Goal: Task Accomplishment & Management: Complete application form

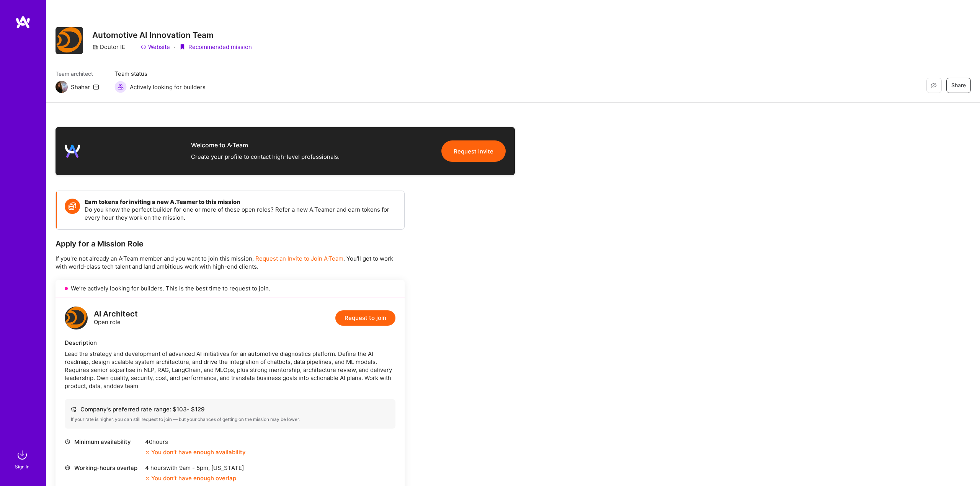
scroll to position [358, 0]
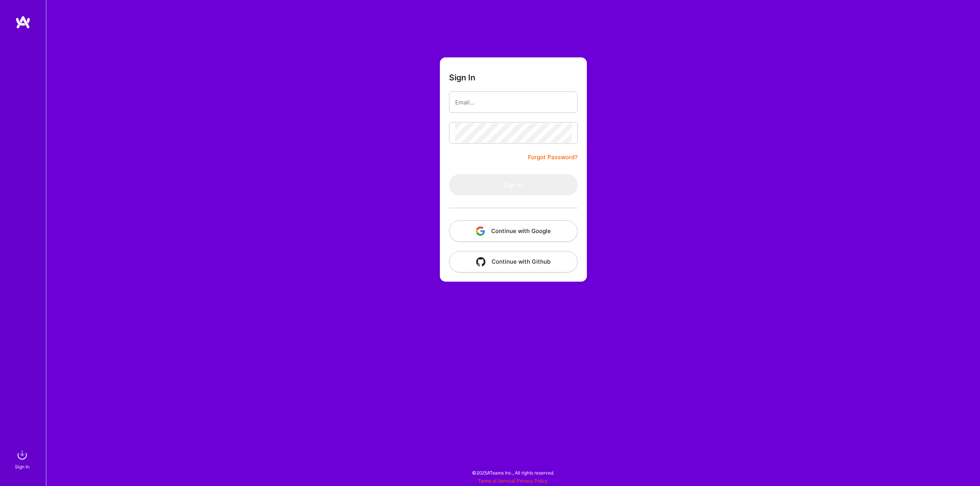
click at [496, 227] on button "Continue with Google" at bounding box center [513, 231] width 129 height 21
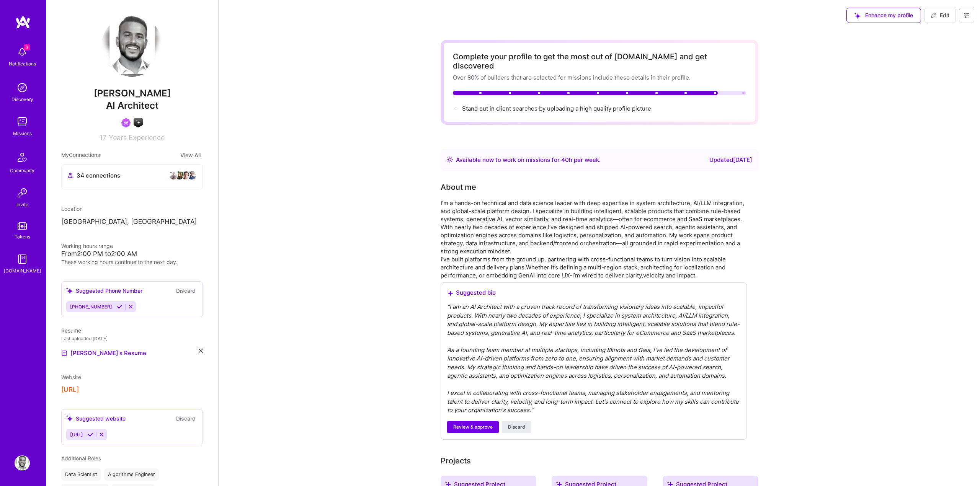
click at [14, 60] on div "Notifications" at bounding box center [22, 64] width 27 height 8
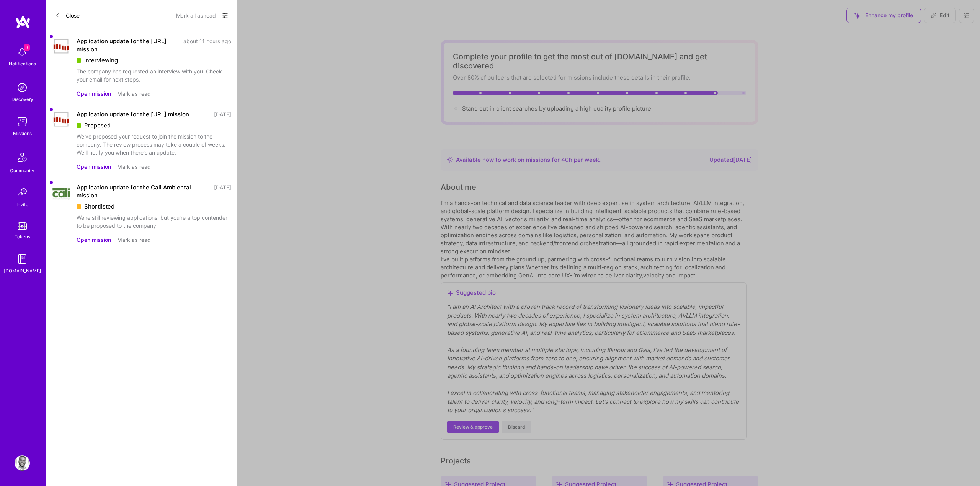
click at [92, 97] on button "Open mission" at bounding box center [94, 94] width 34 height 8
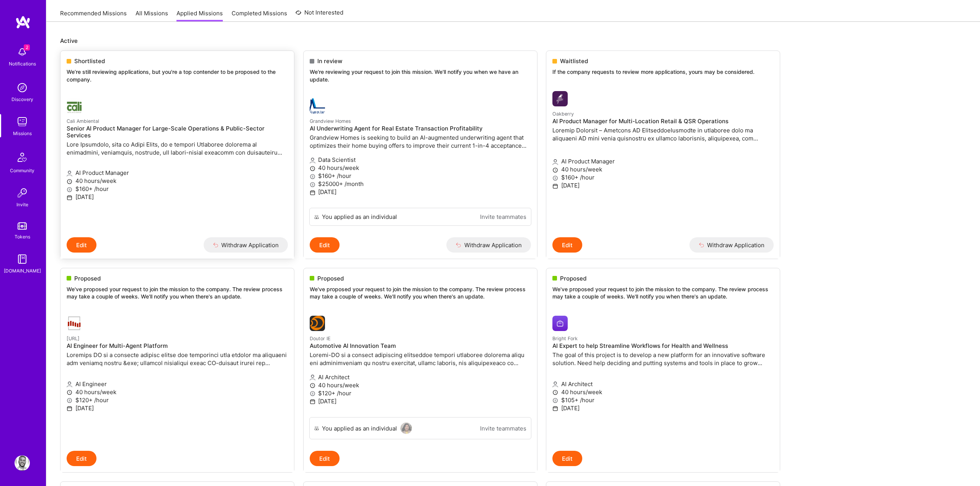
scroll to position [77, 0]
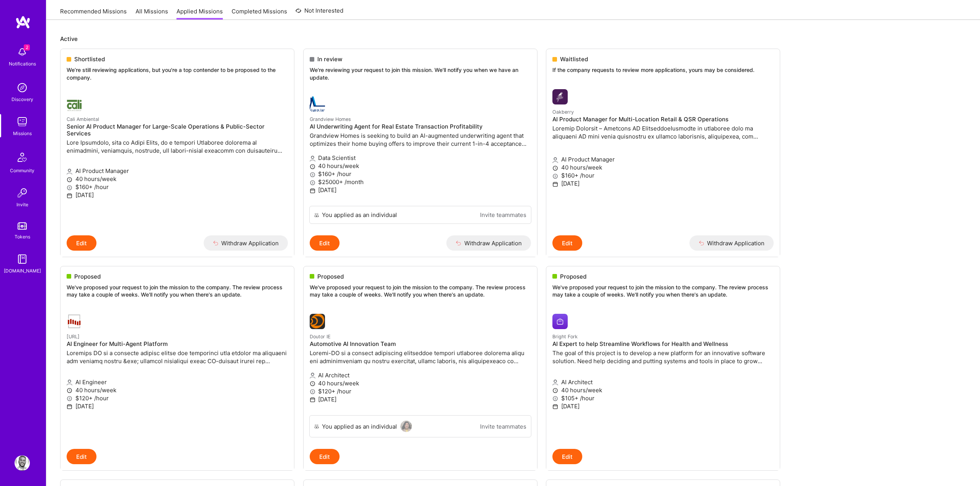
click at [107, 15] on link "Recommended Missions" at bounding box center [93, 13] width 67 height 13
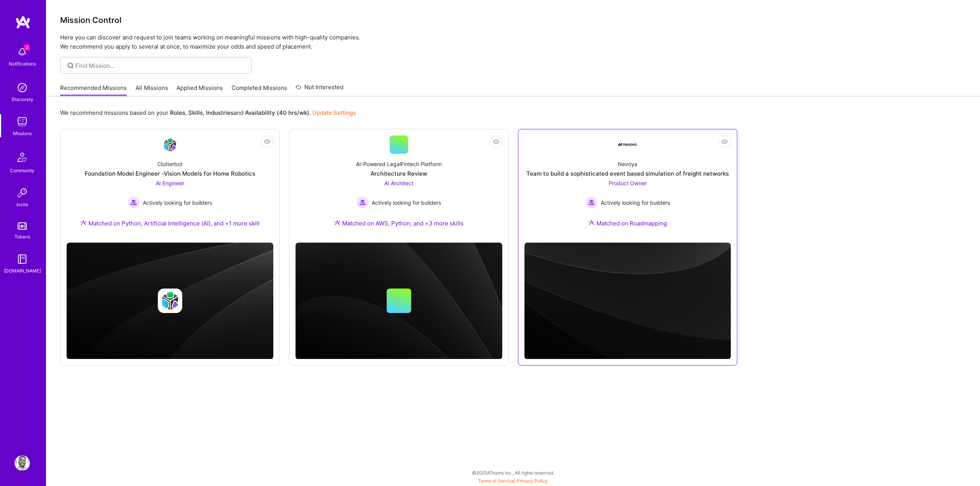
click at [635, 167] on div "Nevoya" at bounding box center [628, 164] width 20 height 8
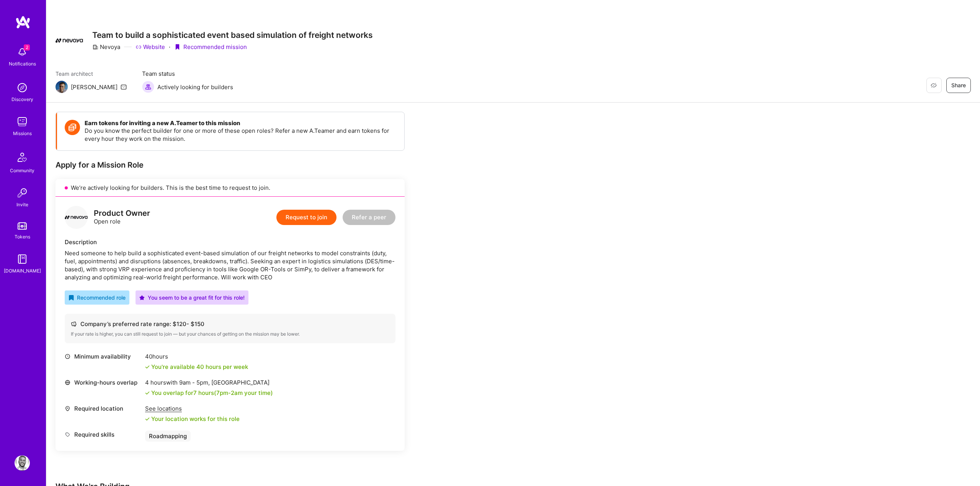
click at [436, 145] on div "Earn tokens for inviting a new [PERSON_NAME] to this mission Do you know the pe…" at bounding box center [286, 415] width 460 height 607
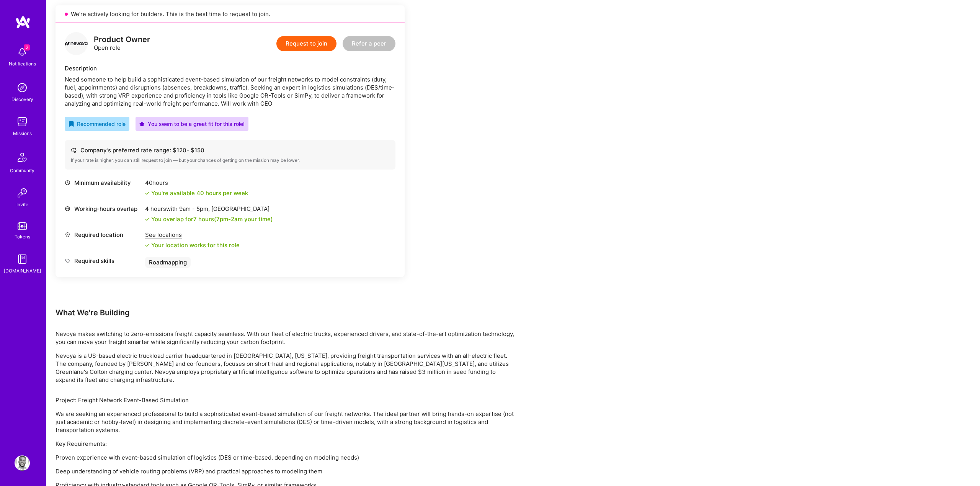
scroll to position [175, 0]
click at [461, 181] on div "Earn tokens for inviting a new [PERSON_NAME] to this mission Do you know the pe…" at bounding box center [286, 240] width 460 height 607
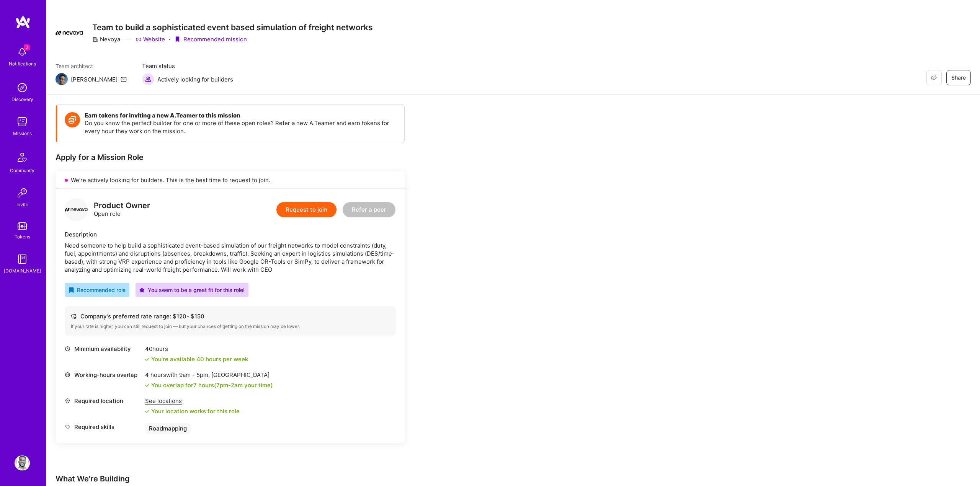
scroll to position [5, 0]
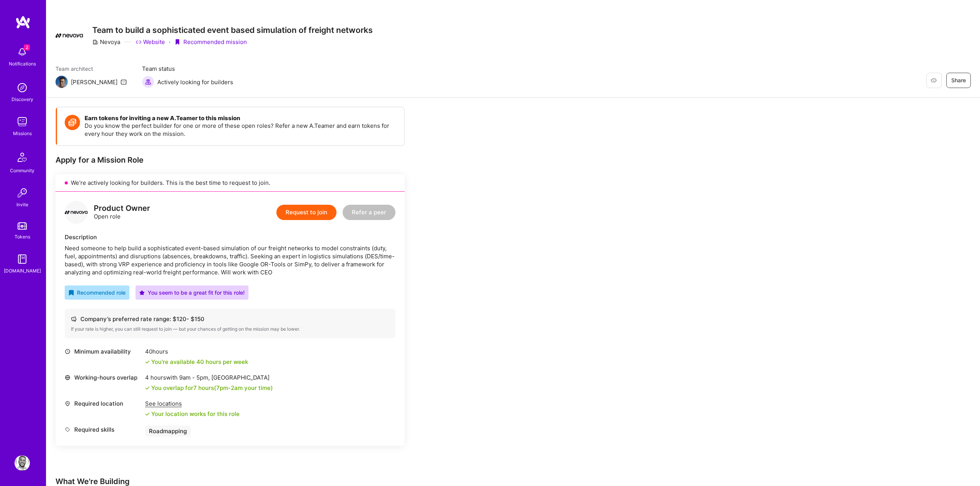
click at [268, 357] on div "Minimum availability 40 hours You're available 40 hours per week" at bounding box center [230, 357] width 331 height 18
click at [296, 214] on button "Request to join" at bounding box center [306, 212] width 60 height 15
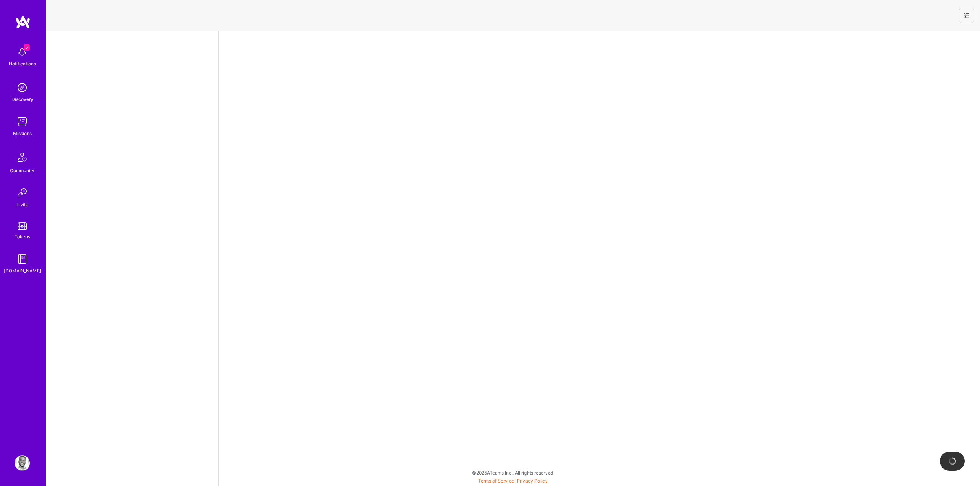
select select "US"
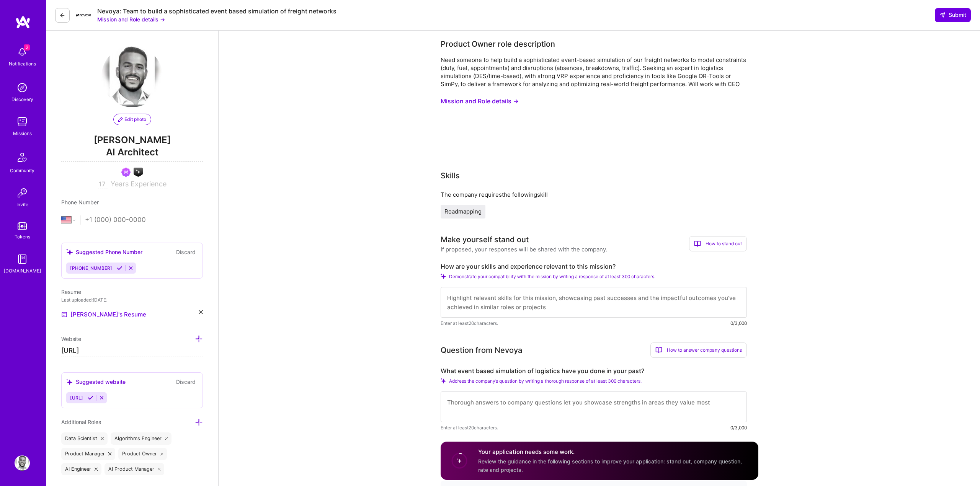
click at [476, 101] on button "Mission and Role details →" at bounding box center [480, 101] width 78 height 14
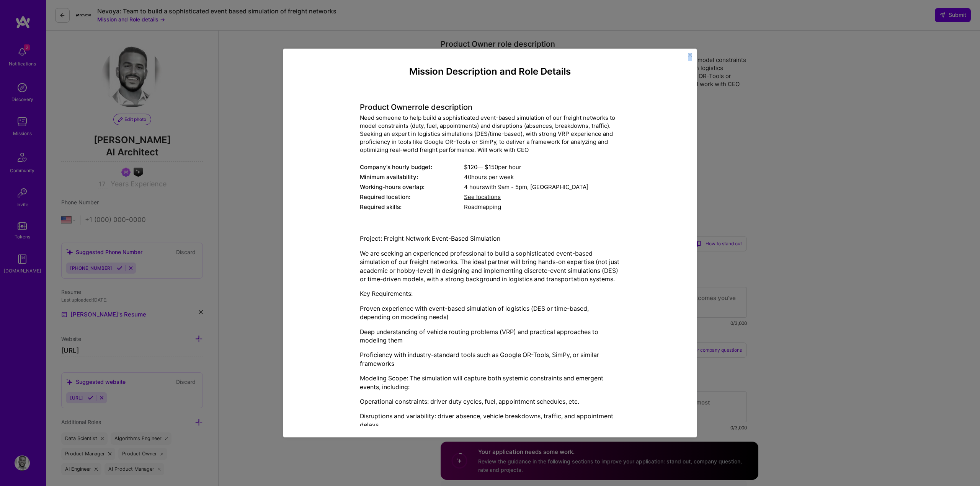
scroll to position [47, 0]
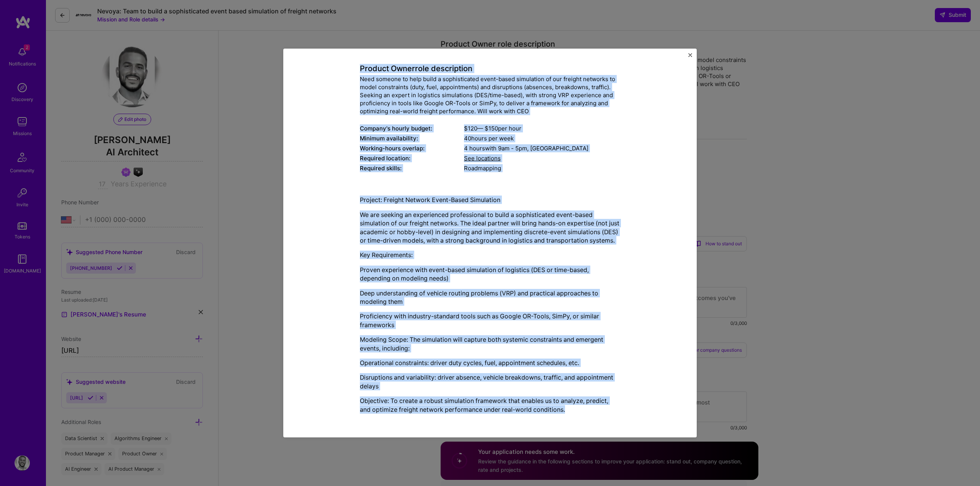
drag, startPoint x: 411, startPoint y: 71, endPoint x: 607, endPoint y: 419, distance: 399.2
click at [607, 419] on div "Mission Description and Role Details Product Owner role description Need someon…" at bounding box center [490, 224] width 260 height 392
copy div "Loremip Dolorsitame con Adip Elitsed Doeiusm Tempo inci utlaboreetd Magn aliqua…"
click at [839, 352] on div "Mission Description and Role Details Product Owner role description Need someon…" at bounding box center [490, 243] width 980 height 486
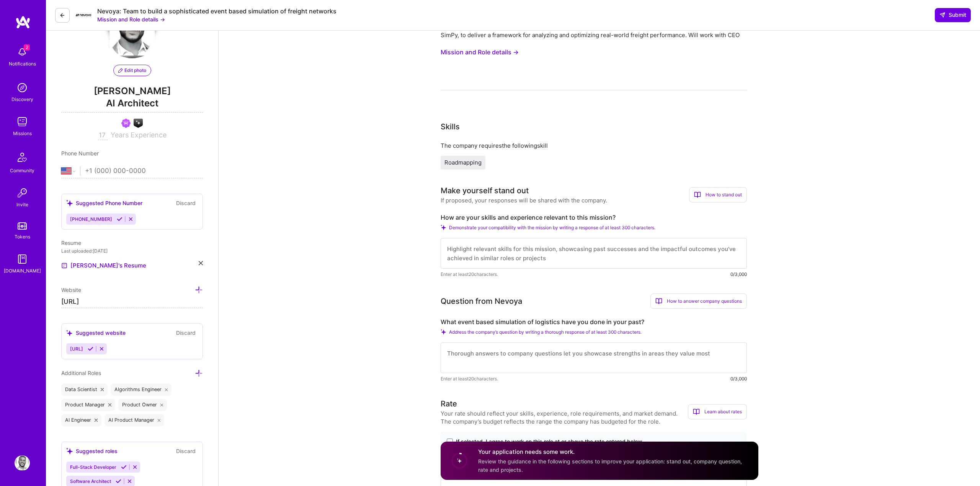
scroll to position [52, 0]
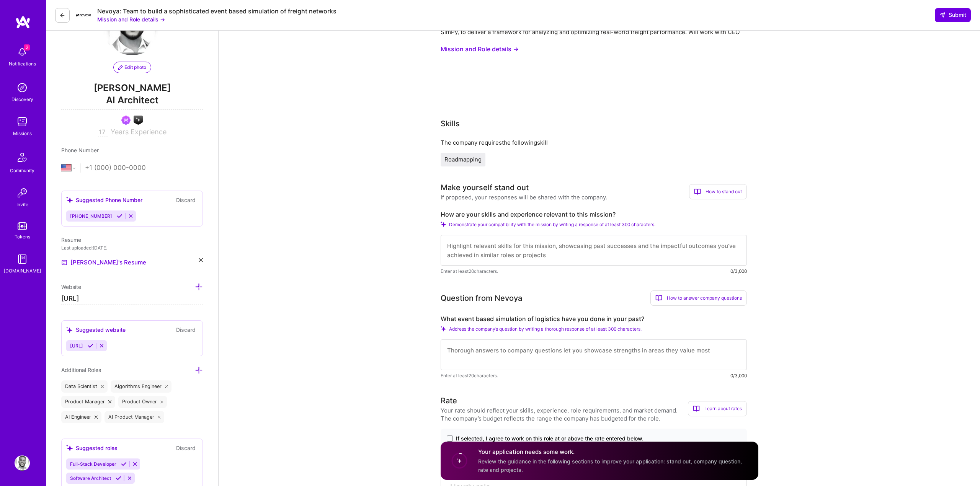
click at [485, 213] on label "How are your skills and experience relevant to this mission?" at bounding box center [594, 215] width 306 height 8
copy label "How are your skills and experience relevant to this mission?"
click at [600, 320] on label "What event based simulation of logistics have you done in your past?" at bounding box center [594, 319] width 306 height 8
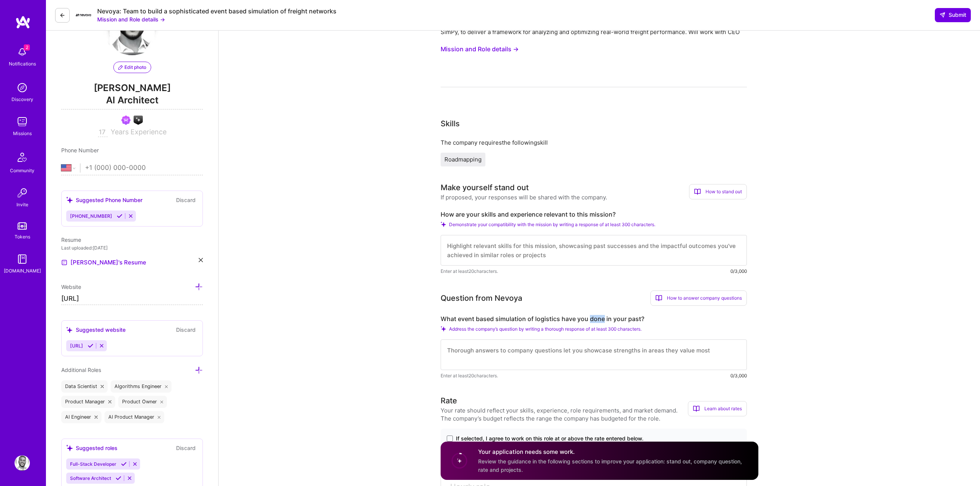
click at [600, 320] on label "What event based simulation of logistics have you done in your past?" at bounding box center [594, 319] width 306 height 8
copy label "What event based simulation of logistics have you done in your past?"
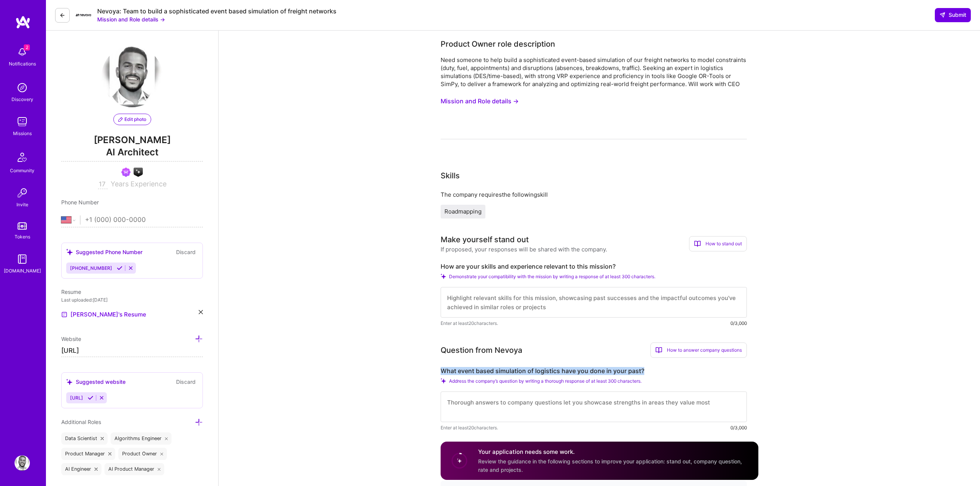
click at [503, 101] on button "Mission and Role details →" at bounding box center [480, 101] width 78 height 14
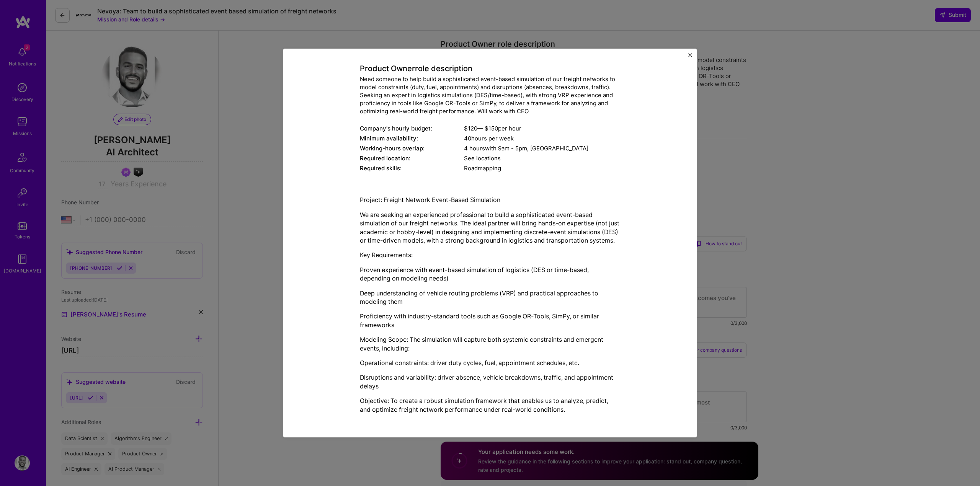
scroll to position [47, 0]
click at [553, 211] on p "We are seeking an experienced professional to build a sophisticated event-based…" at bounding box center [490, 228] width 260 height 34
click at [531, 222] on p "We are seeking an experienced professional to build a sophisticated event-based…" at bounding box center [490, 228] width 260 height 34
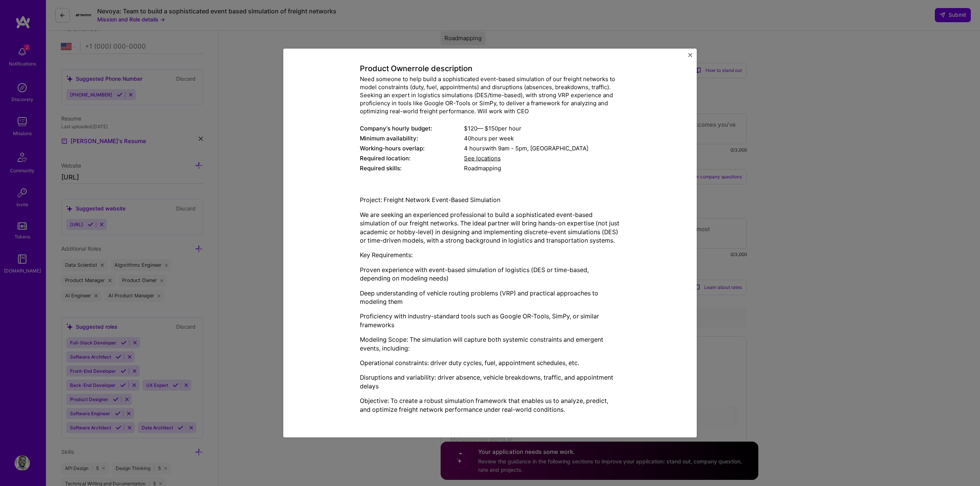
scroll to position [0, 0]
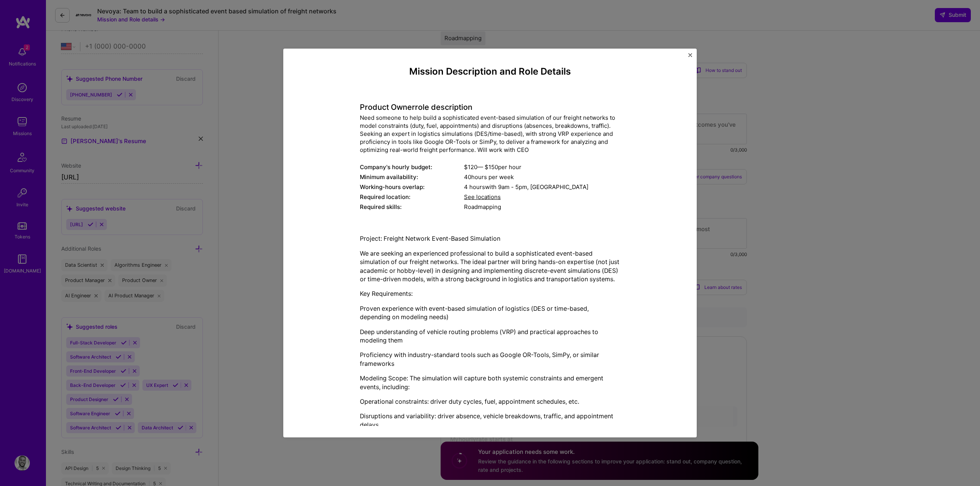
click at [190, 193] on div "Mission Description and Role Details Product Owner role description Need someon…" at bounding box center [490, 243] width 980 height 486
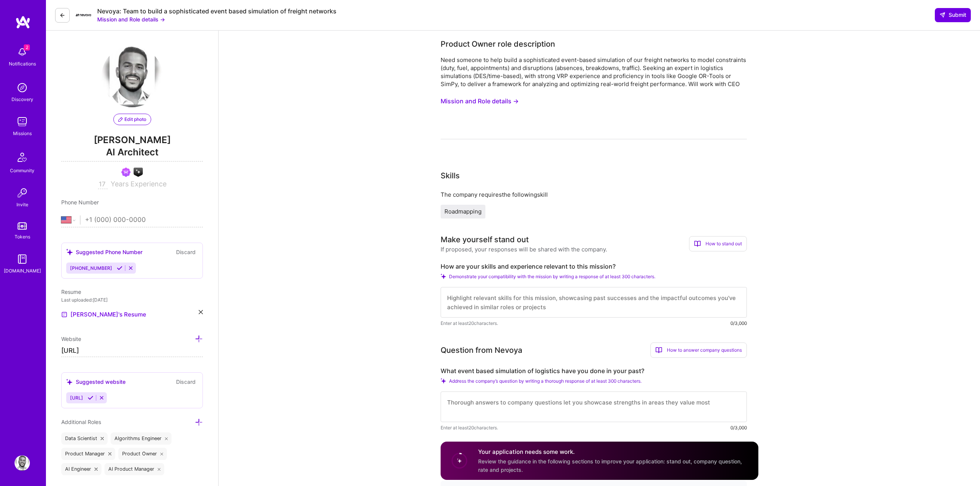
click at [708, 180] on div "Skills" at bounding box center [594, 175] width 306 height 11
click at [68, 16] on button at bounding box center [62, 15] width 15 height 15
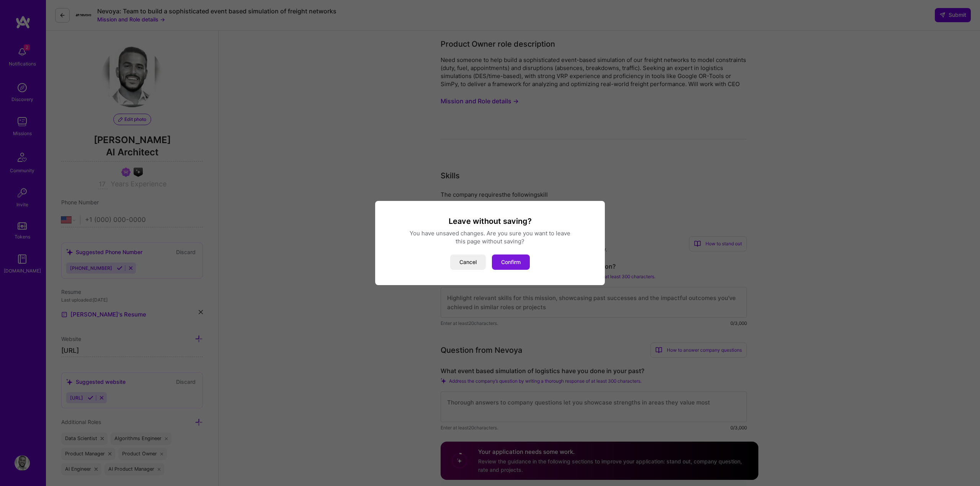
click at [501, 257] on button "Confirm" at bounding box center [511, 262] width 38 height 15
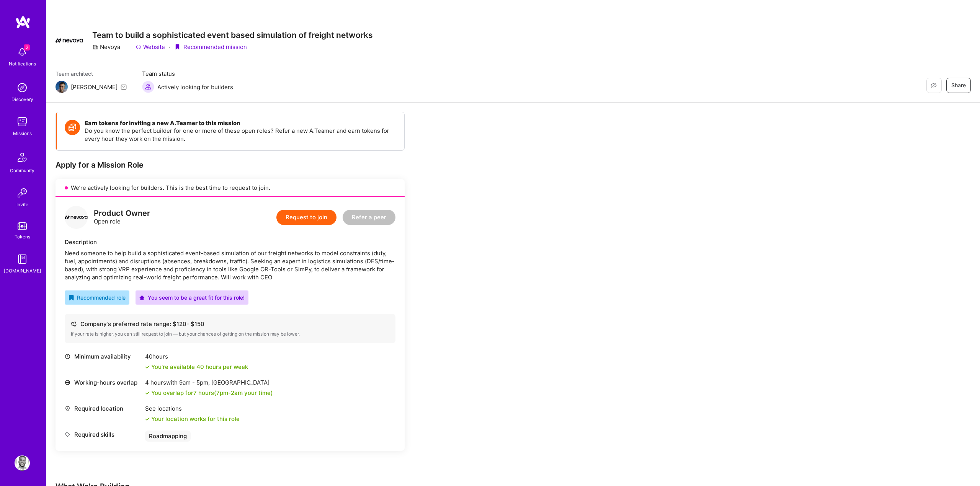
click at [316, 215] on button "Request to join" at bounding box center [306, 217] width 60 height 15
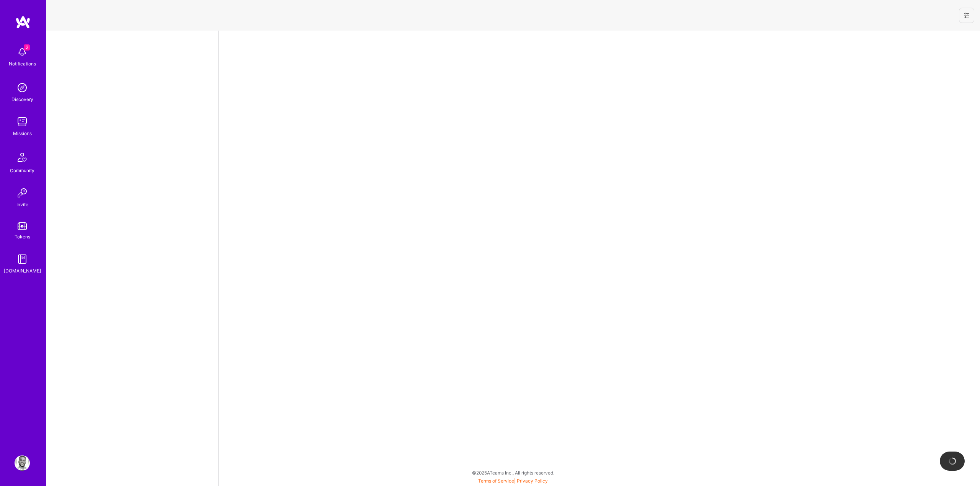
select select "US"
